Goal: Find specific page/section: Find specific page/section

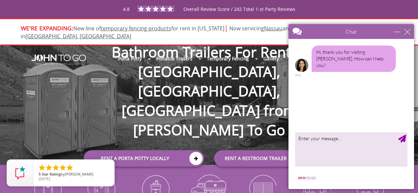
click at [408, 33] on div "close" at bounding box center [407, 31] width 7 height 7
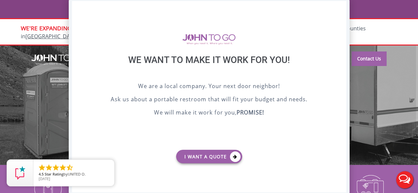
click at [342, 7] on div "X" at bounding box center [341, 6] width 10 height 11
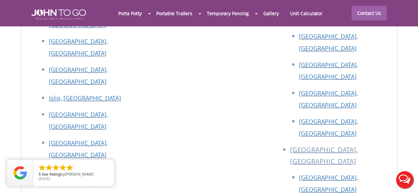
scroll to position [2908, 0]
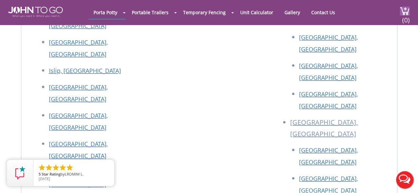
scroll to position [1635, 0]
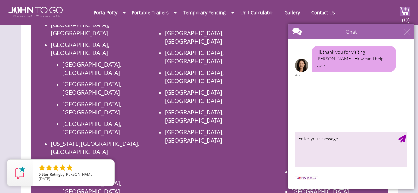
scroll to position [363, 0]
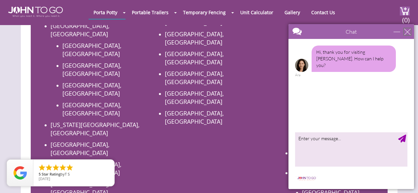
click at [407, 30] on div "close" at bounding box center [407, 31] width 7 height 7
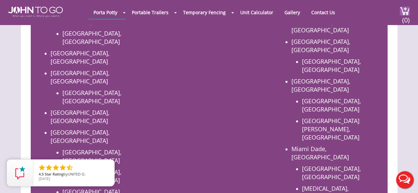
scroll to position [463, 0]
